Goal: Find contact information: Find contact information

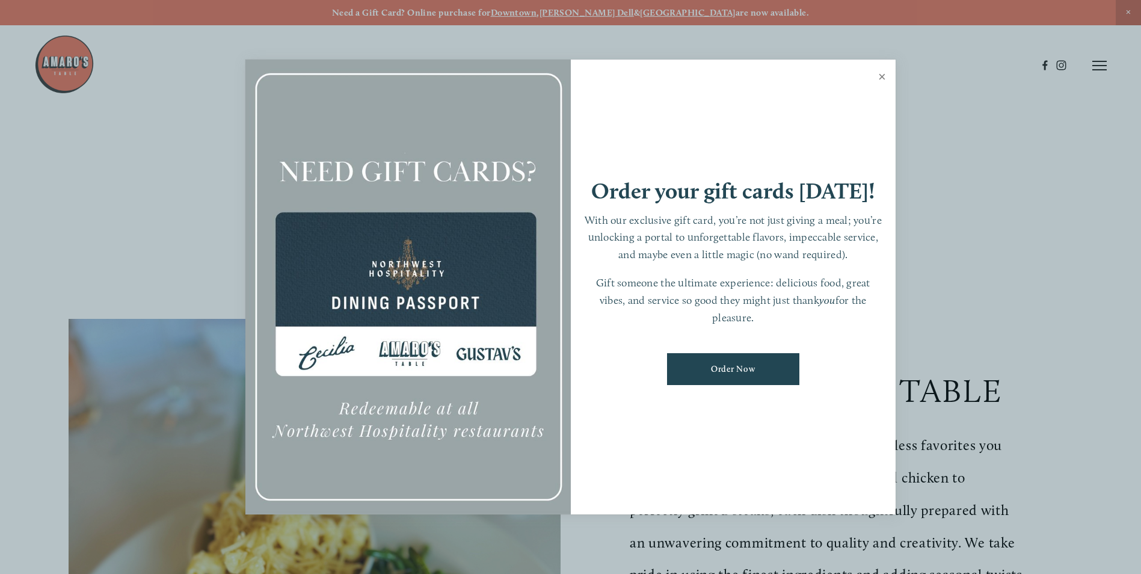
click at [878, 75] on link "Close" at bounding box center [881, 78] width 23 height 34
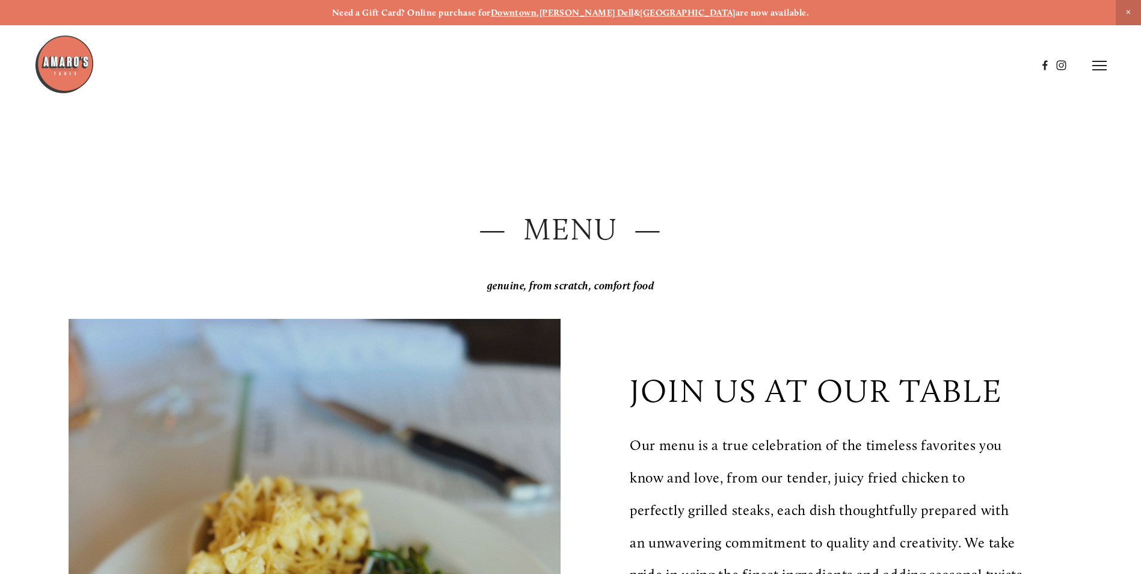
click at [1098, 68] on icon at bounding box center [1099, 65] width 14 height 11
click at [851, 65] on span "Menu" at bounding box center [848, 65] width 25 height 11
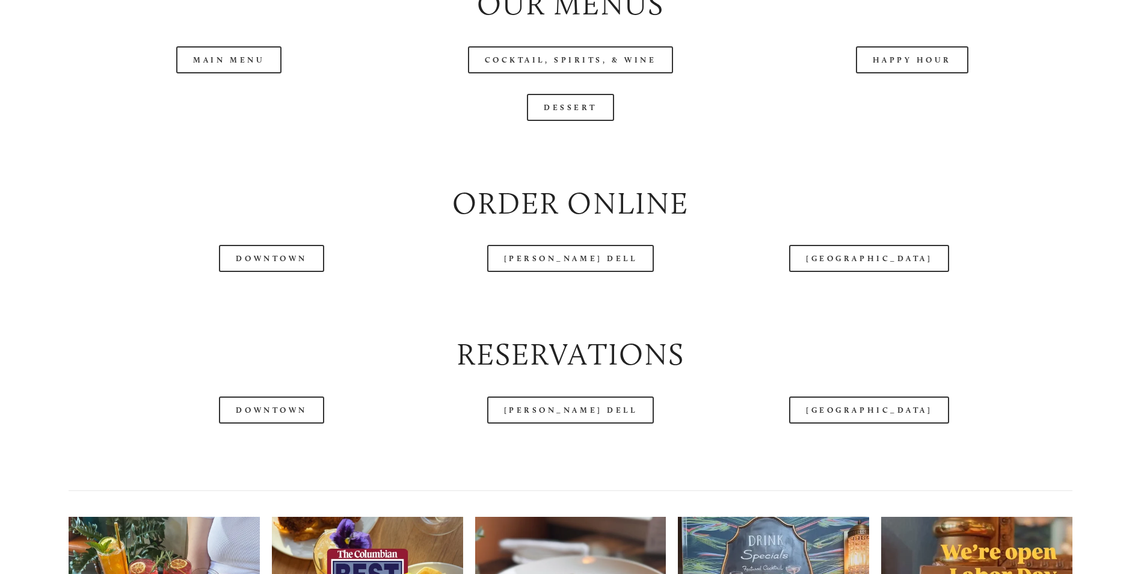
scroll to position [1443, 0]
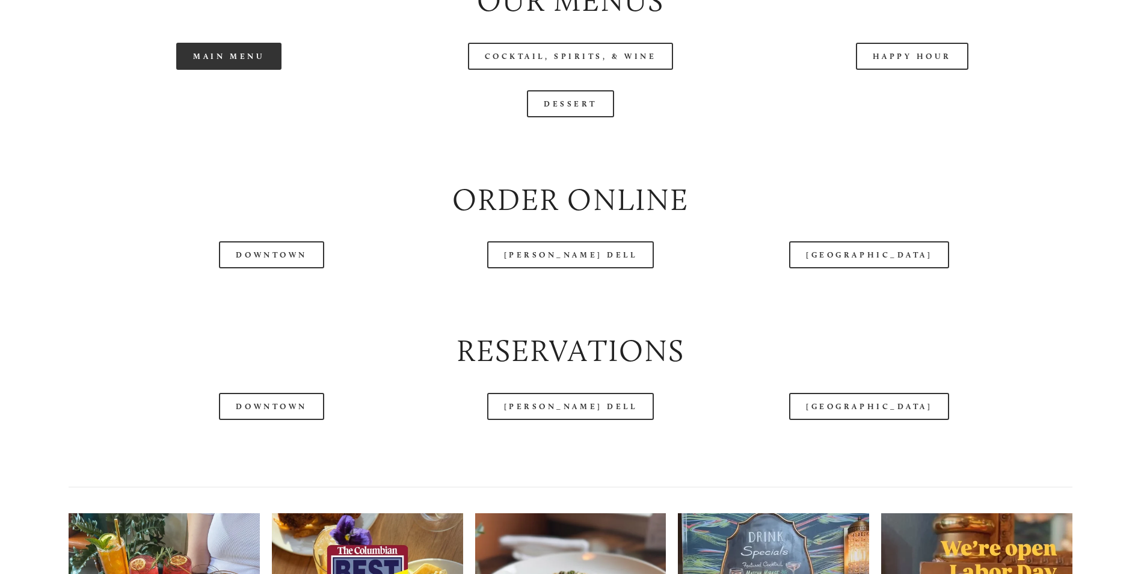
click at [204, 70] on link "Main Menu" at bounding box center [228, 56] width 105 height 27
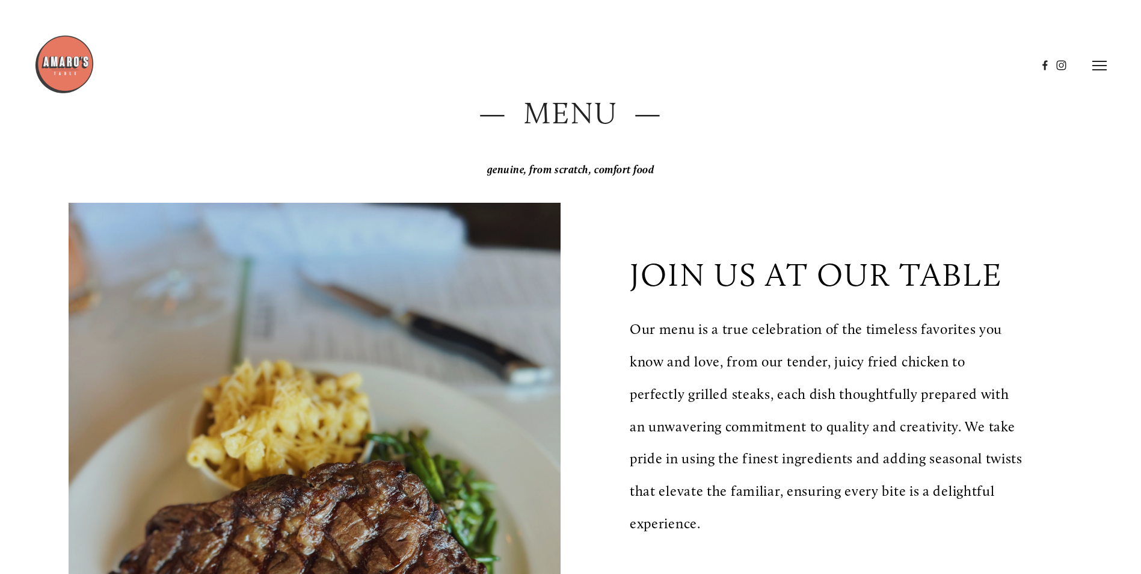
scroll to position [0, 0]
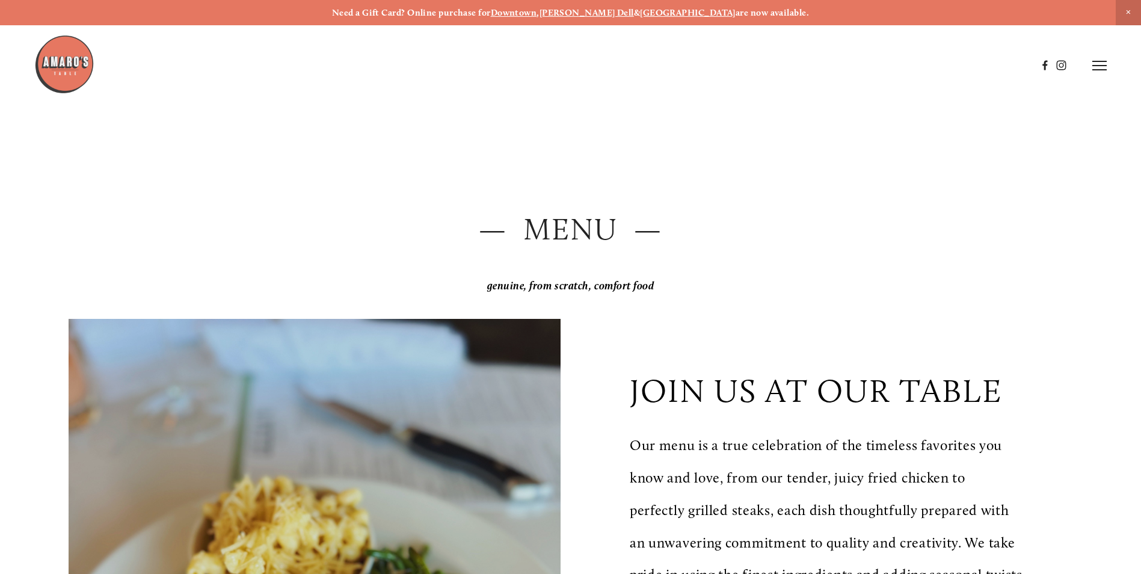
click at [1091, 59] on header "Menu Order Now Visit Gallery 0" at bounding box center [570, 65] width 1072 height 131
click at [1097, 64] on icon at bounding box center [1099, 65] width 14 height 11
click at [927, 64] on span "Visit" at bounding box center [937, 65] width 20 height 11
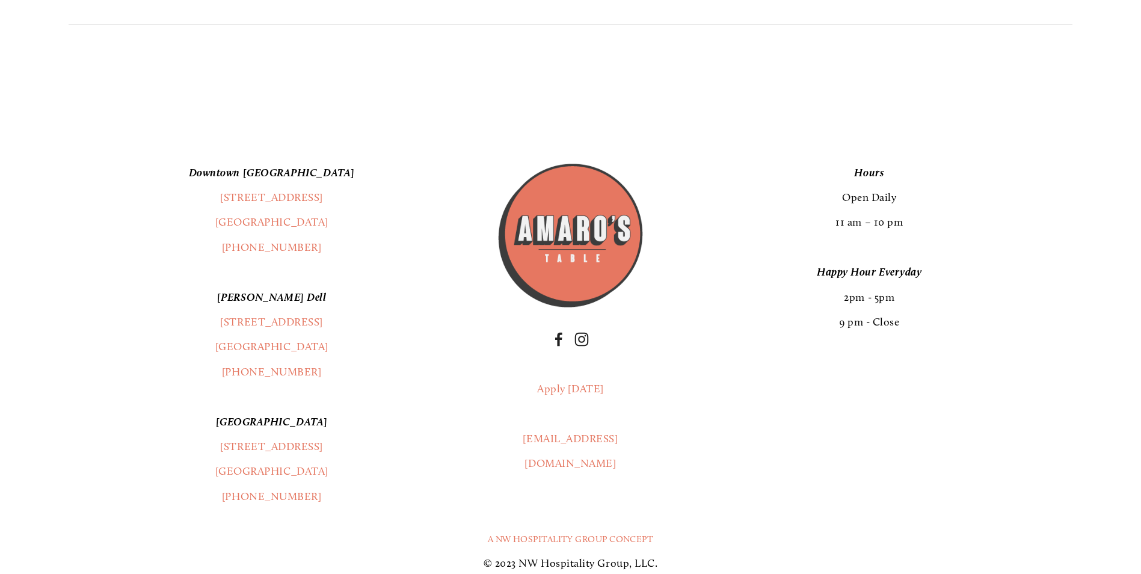
scroll to position [3237, 0]
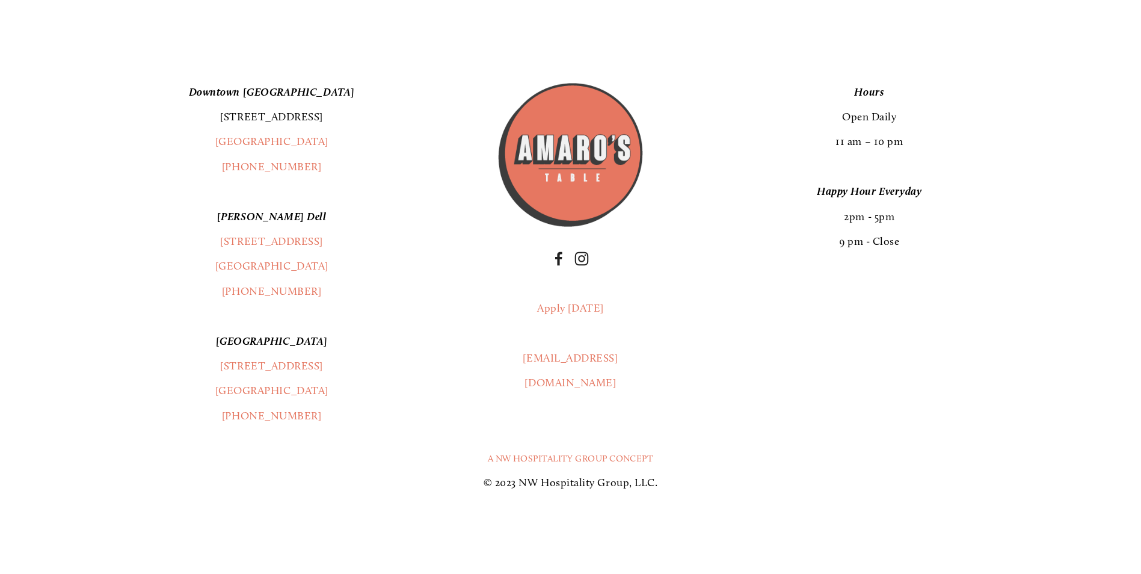
click at [274, 117] on link "[STREET_ADDRESS]" at bounding box center [271, 116] width 103 height 13
